Goal: Task Accomplishment & Management: Manage account settings

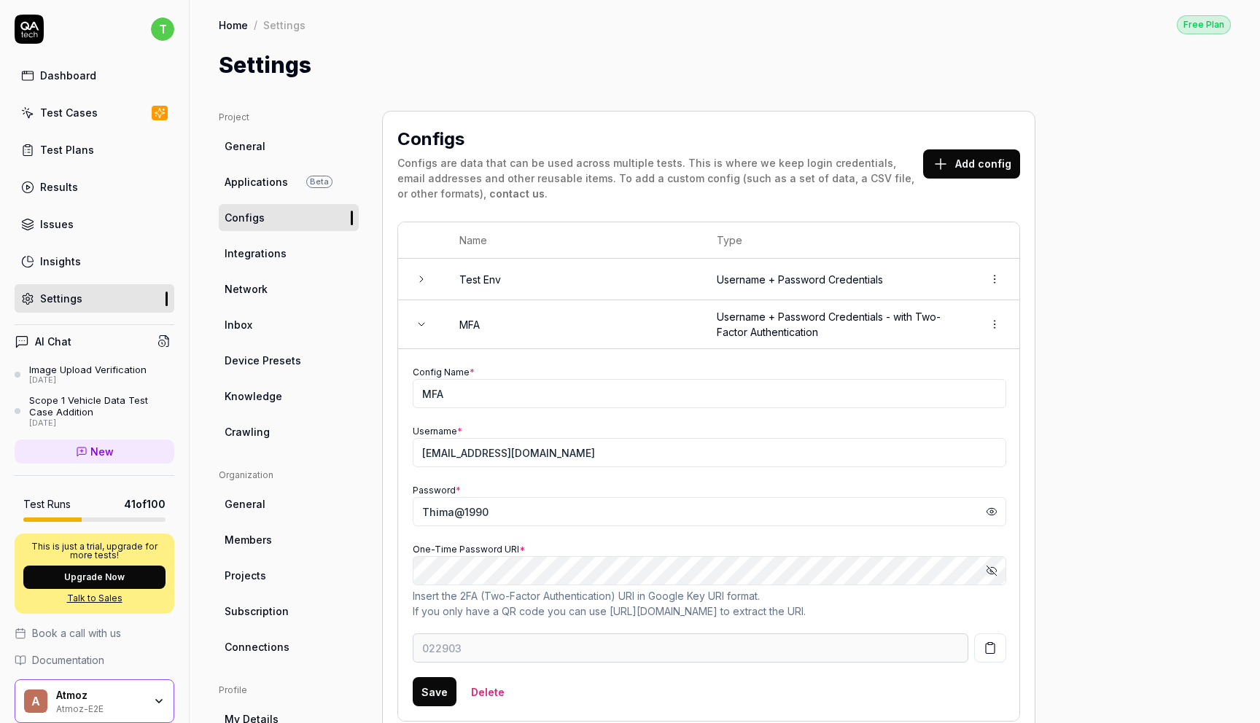
scroll to position [255, 0]
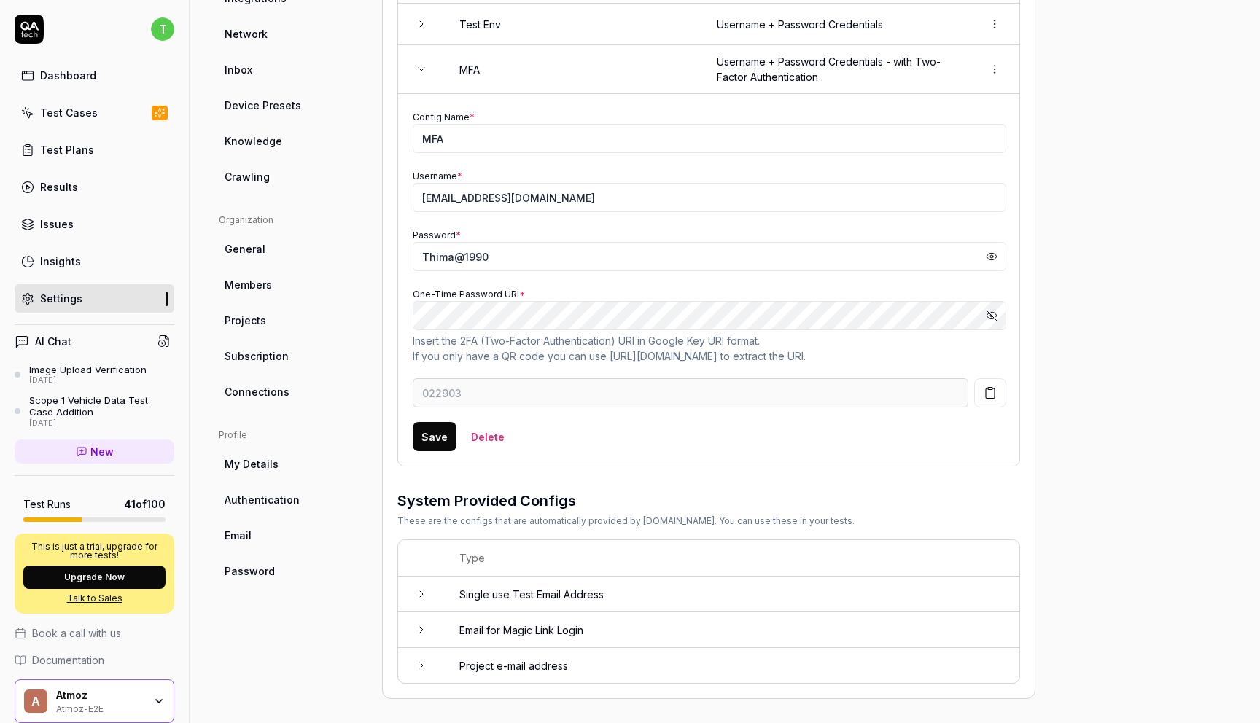
click at [627, 242] on input "Thima@1990" at bounding box center [710, 256] width 594 height 29
type input "835913"
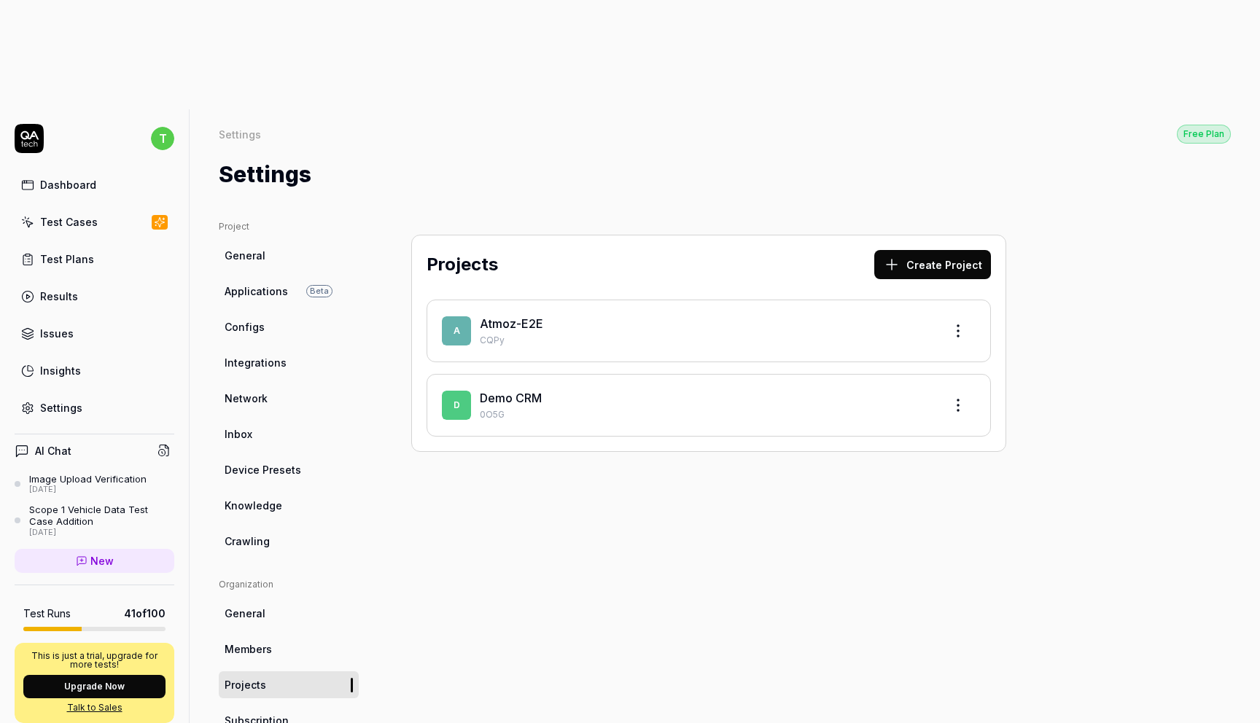
click at [514, 317] on link "Atmoz-E2E" at bounding box center [511, 324] width 63 height 15
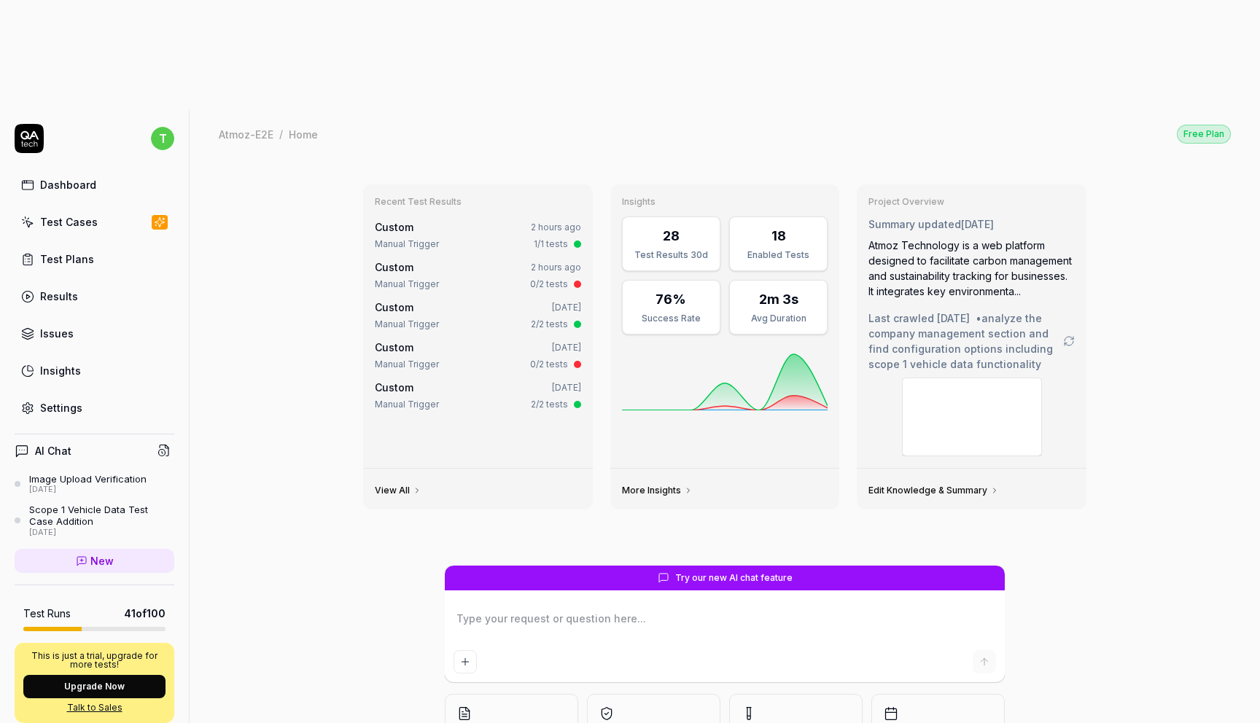
click at [105, 394] on link "Settings" at bounding box center [95, 408] width 160 height 28
type textarea "*"
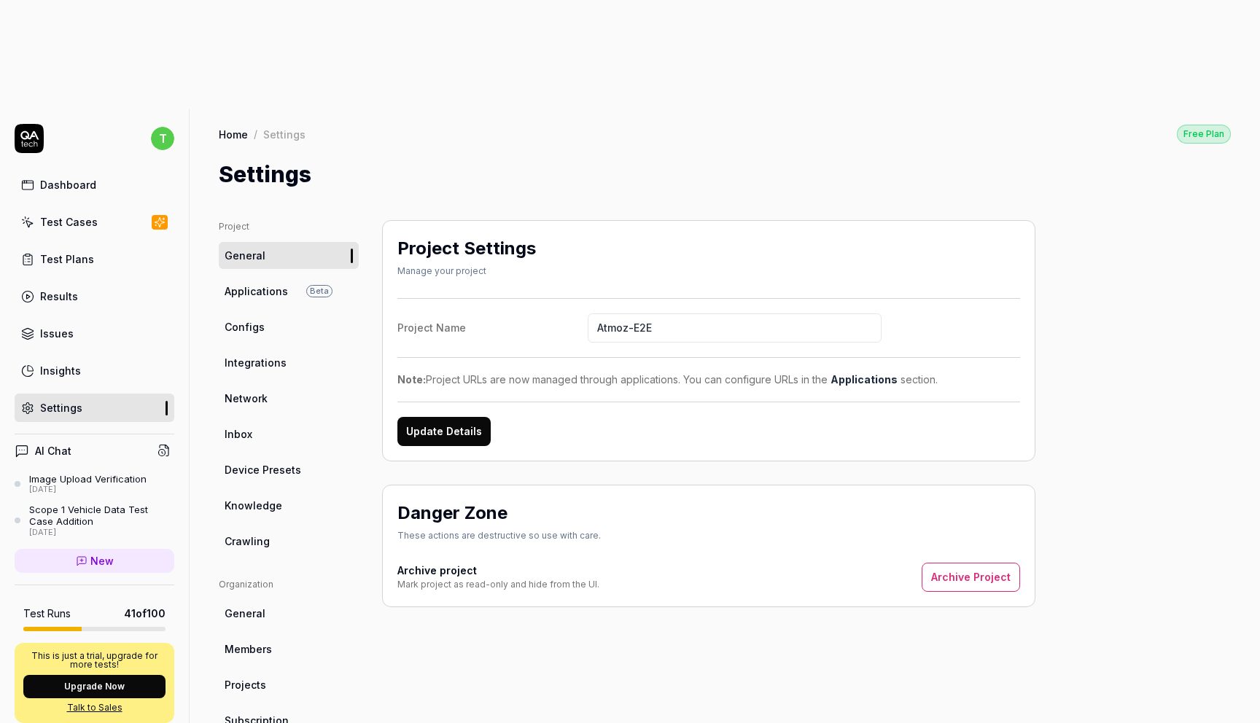
click at [299, 314] on link "Configs" at bounding box center [289, 327] width 140 height 27
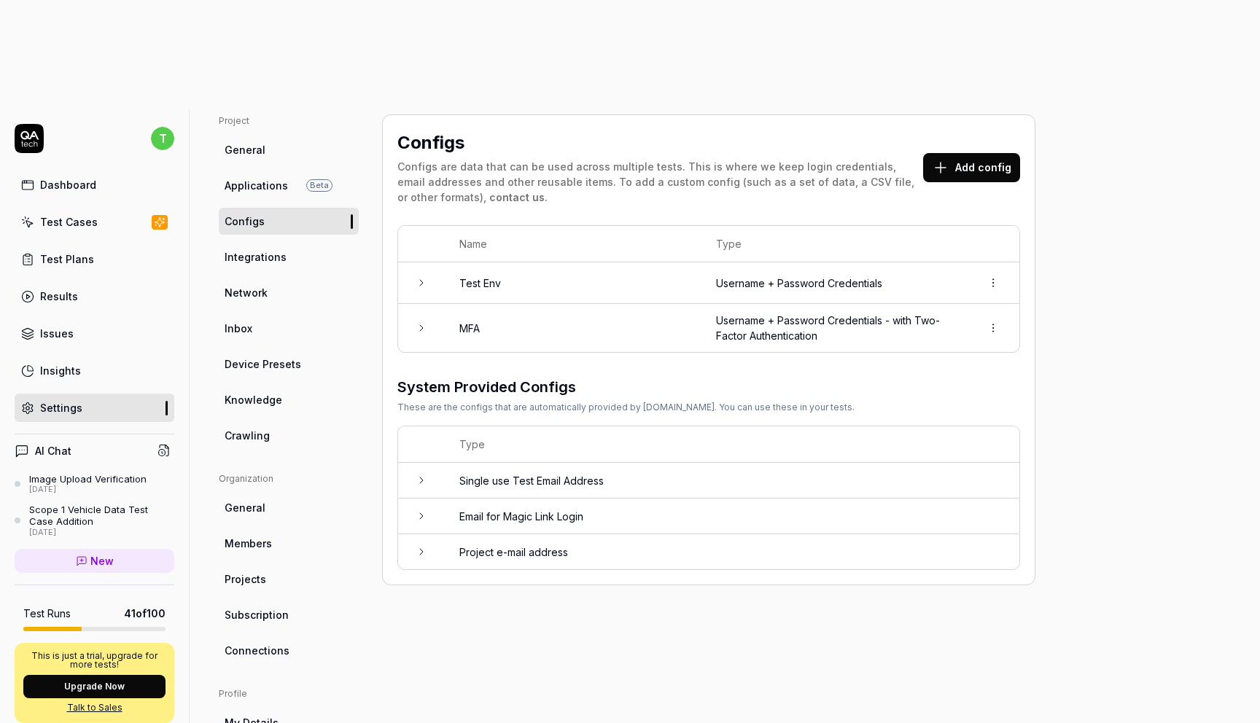
scroll to position [131, 0]
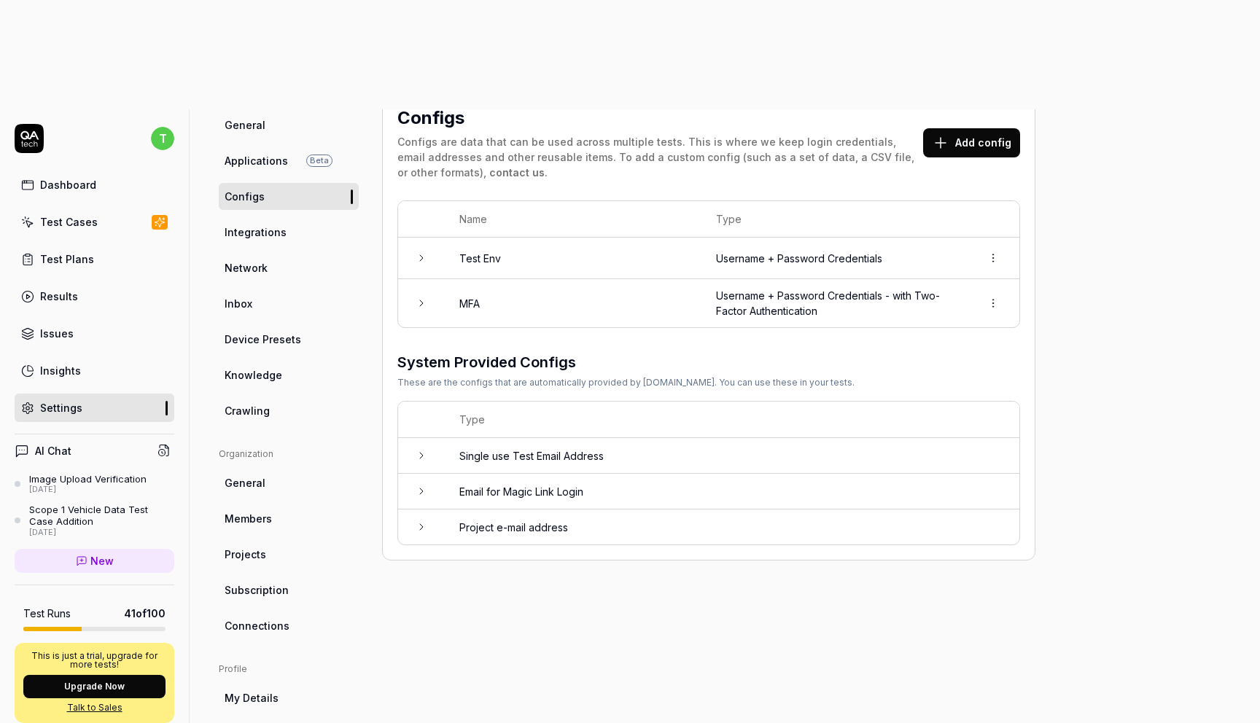
click at [418, 279] on td at bounding box center [421, 303] width 47 height 48
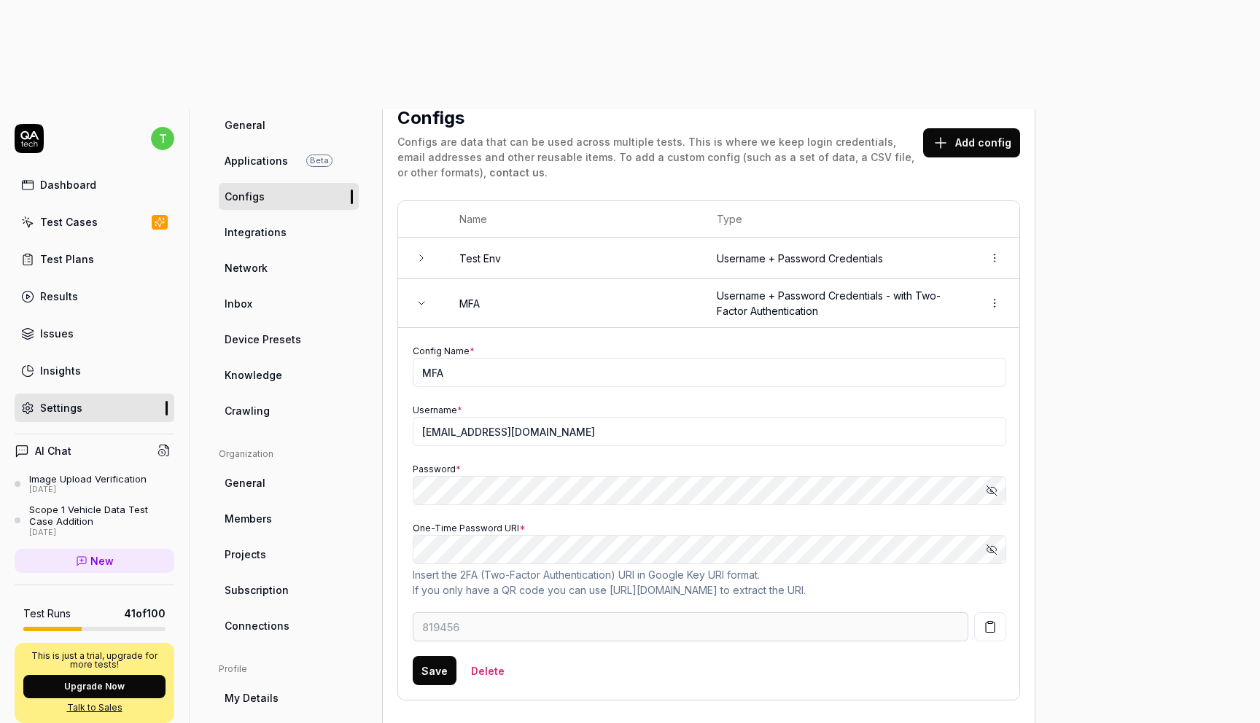
click at [993, 544] on icon "button" at bounding box center [992, 550] width 12 height 12
click at [1072, 438] on div "Project General Applications Beta Configs Integrations Network Inbox Device Pre…" at bounding box center [725, 512] width 1012 height 844
type input "092746"
